Goal: Task Accomplishment & Management: Manage account settings

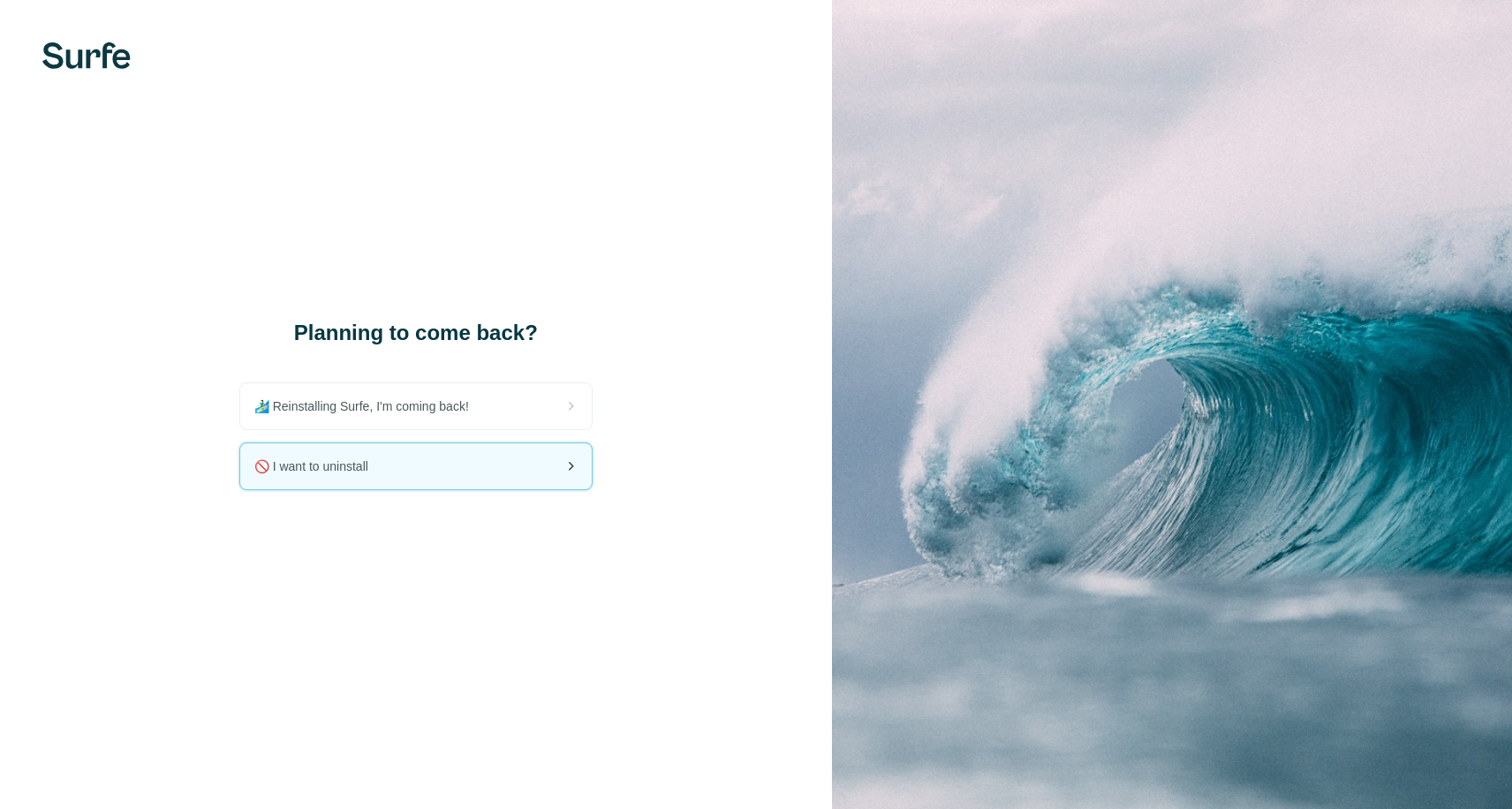
click at [312, 473] on span "🚫 I want to uninstall" at bounding box center [318, 466] width 128 height 17
